Goal: Transaction & Acquisition: Purchase product/service

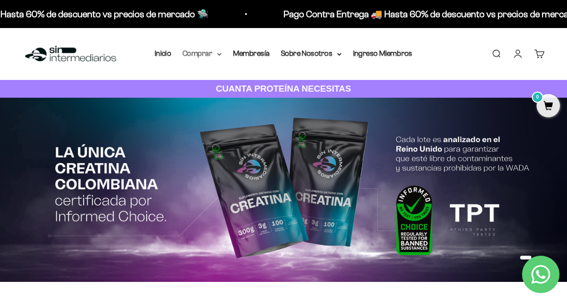
click at [218, 52] on summary "Comprar" at bounding box center [201, 54] width 39 height 12
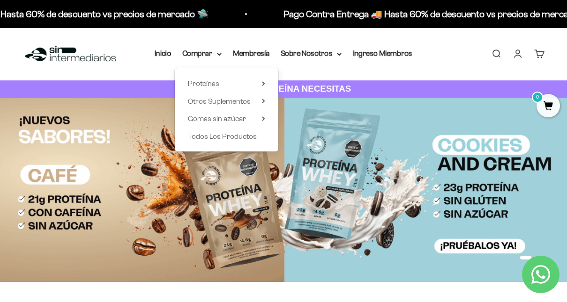
click at [266, 85] on div "Proteínas Ver Todos Whey Iso Vegan" at bounding box center [226, 109] width 103 height 83
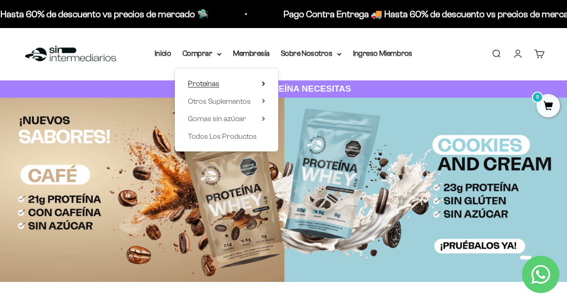
click at [262, 82] on icon at bounding box center [263, 84] width 2 height 4
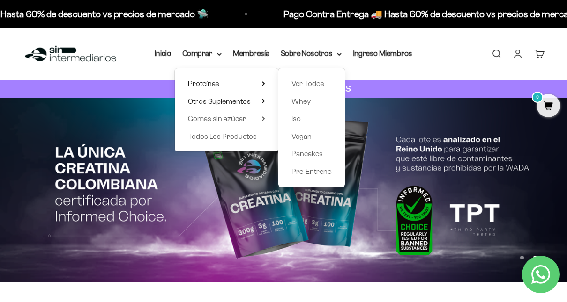
click at [263, 101] on icon at bounding box center [263, 101] width 3 height 5
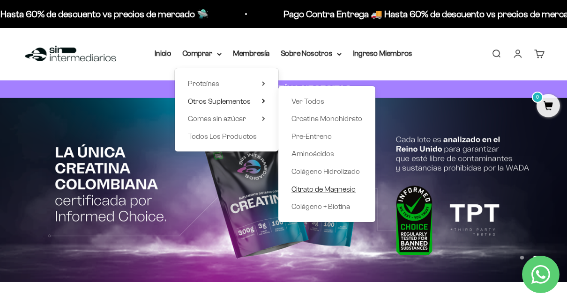
click at [317, 188] on span "Citrato de Magnesio" at bounding box center [323, 189] width 64 height 8
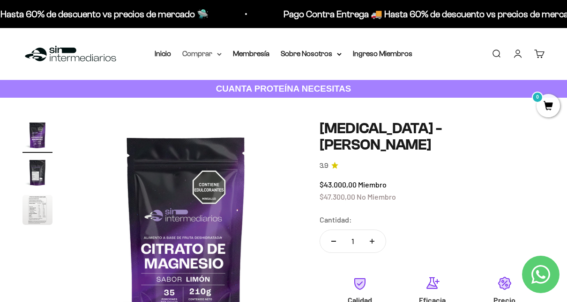
click at [218, 54] on icon at bounding box center [219, 54] width 4 height 2
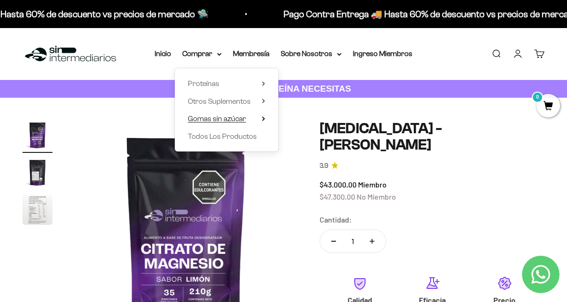
click at [264, 120] on icon at bounding box center [263, 119] width 2 height 4
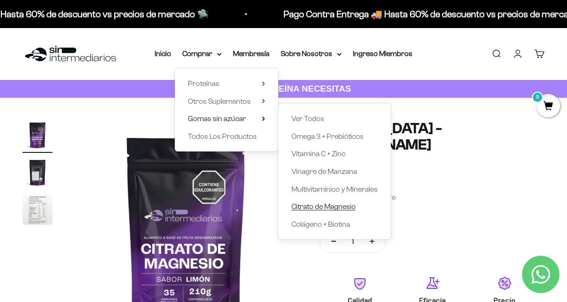
click at [316, 207] on span "Citrato de Magnesio" at bounding box center [323, 207] width 64 height 8
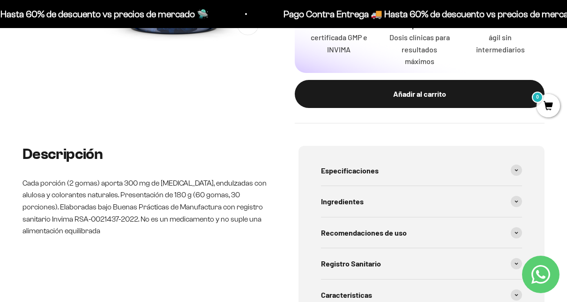
scroll to position [269, 0]
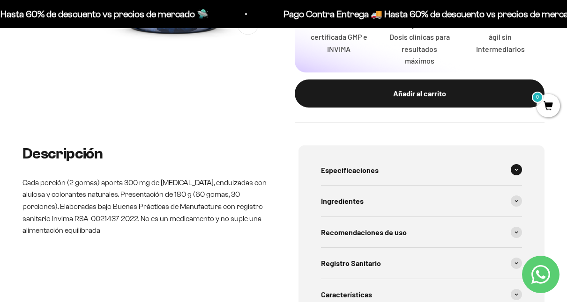
click at [513, 173] on span at bounding box center [515, 169] width 11 height 11
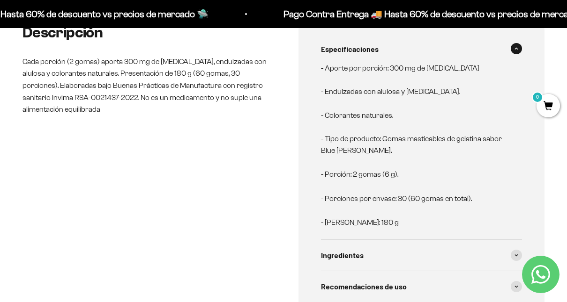
scroll to position [391, 0]
click at [516, 258] on span at bounding box center [515, 255] width 11 height 11
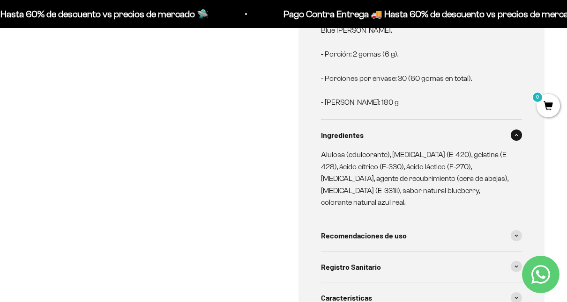
scroll to position [511, 0]
click at [516, 232] on span at bounding box center [515, 235] width 11 height 11
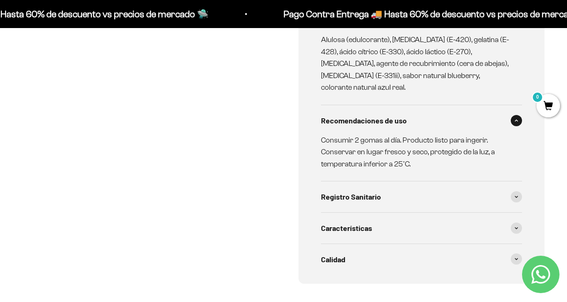
scroll to position [626, 0]
click at [513, 200] on span at bounding box center [515, 196] width 11 height 11
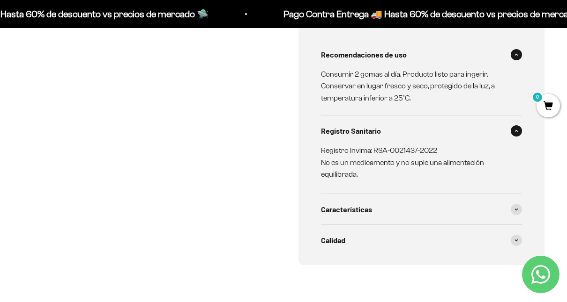
scroll to position [701, 0]
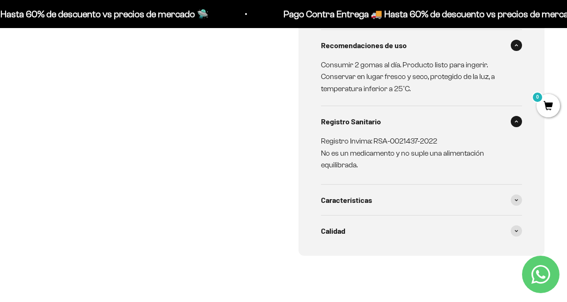
click at [513, 200] on span at bounding box center [515, 200] width 11 height 11
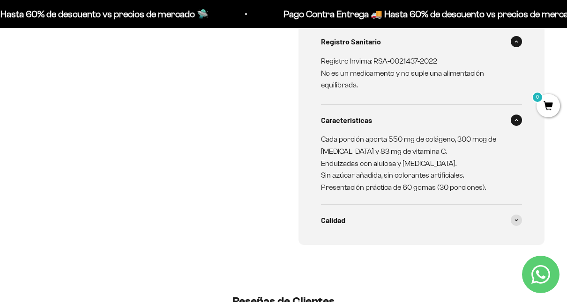
scroll to position [787, 0]
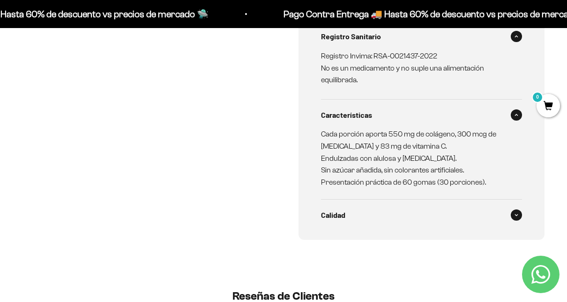
click at [513, 215] on span at bounding box center [515, 215] width 11 height 11
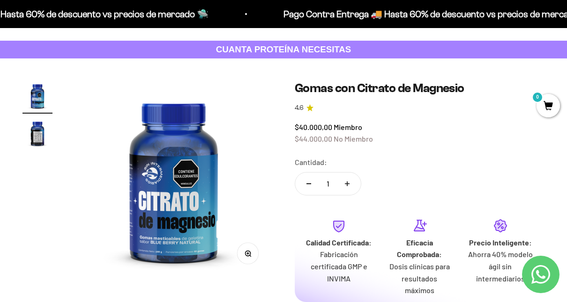
scroll to position [0, 0]
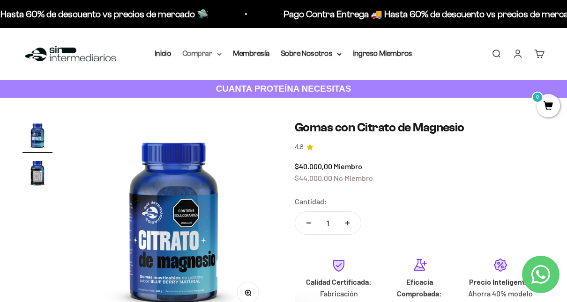
click at [221, 57] on summary "Comprar" at bounding box center [201, 54] width 39 height 12
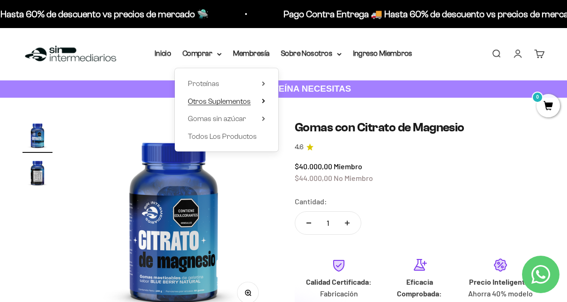
click at [262, 101] on icon at bounding box center [263, 101] width 3 height 5
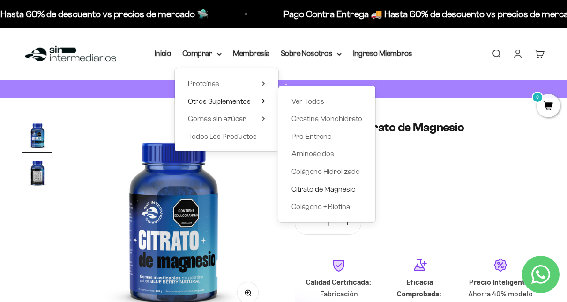
click at [348, 190] on span "Citrato de Magnesio" at bounding box center [323, 189] width 64 height 8
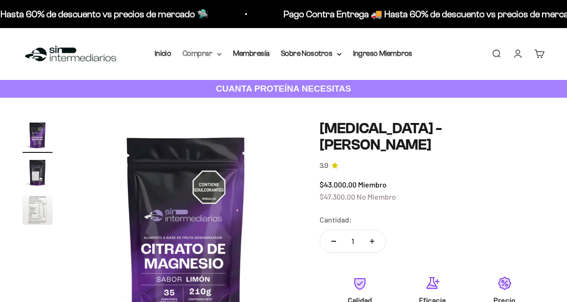
click at [220, 55] on icon at bounding box center [219, 54] width 4 height 2
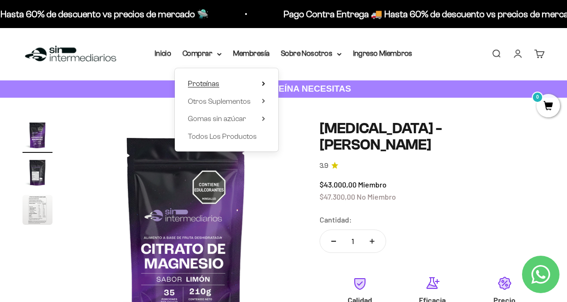
click at [259, 83] on summary "Proteínas" at bounding box center [226, 84] width 77 height 12
click at [264, 82] on icon at bounding box center [263, 83] width 3 height 5
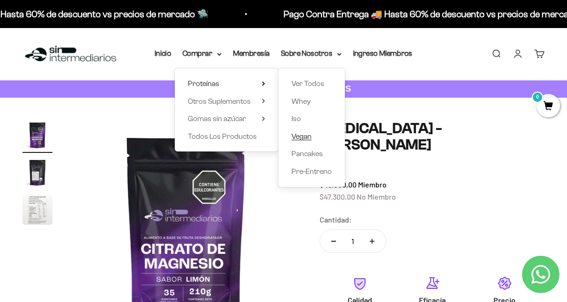
click at [305, 138] on span "Vegan" at bounding box center [301, 136] width 20 height 8
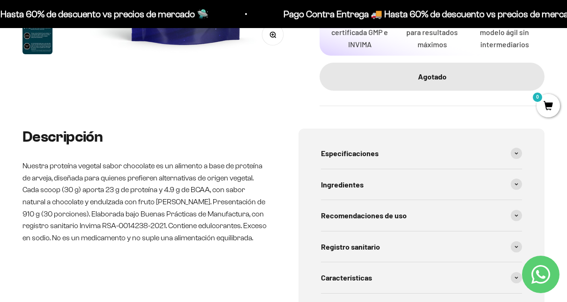
scroll to position [284, 0]
click at [515, 152] on icon at bounding box center [516, 153] width 4 height 3
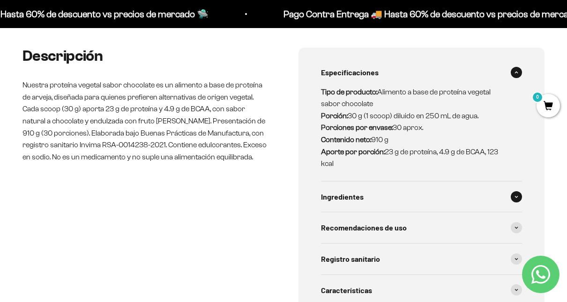
scroll to position [411, 0]
